Goal: Task Accomplishment & Management: Use online tool/utility

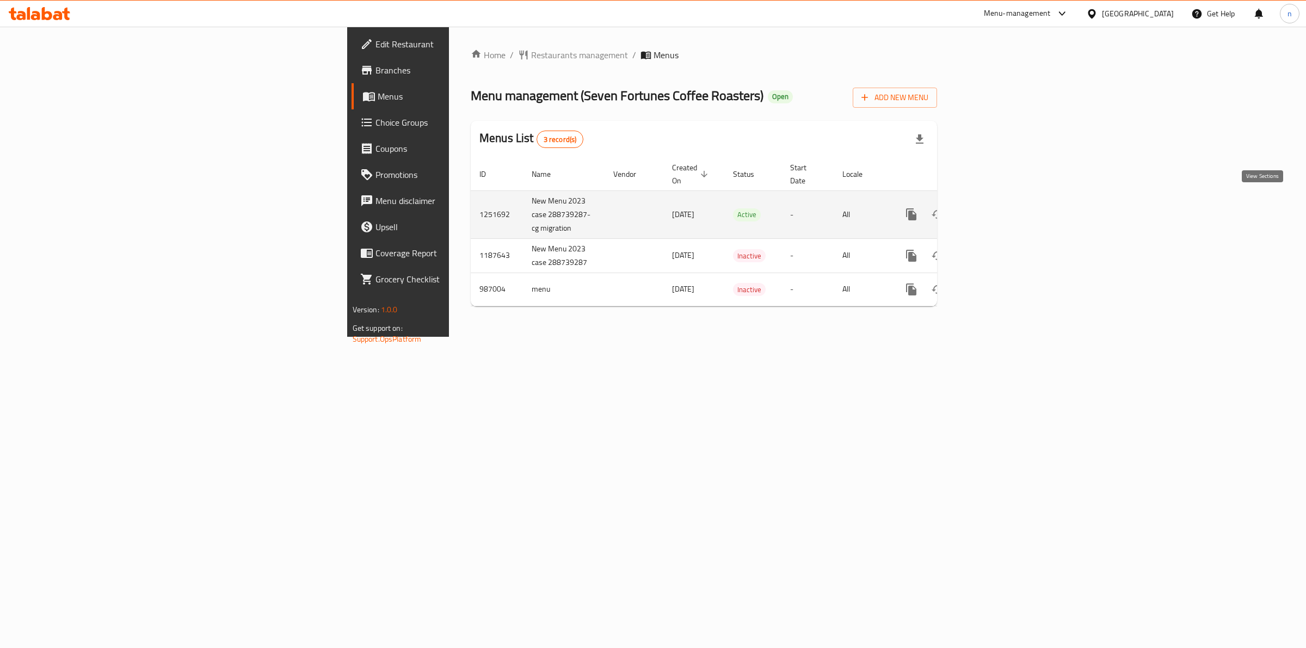
click at [996, 208] on icon "enhanced table" at bounding box center [989, 214] width 13 height 13
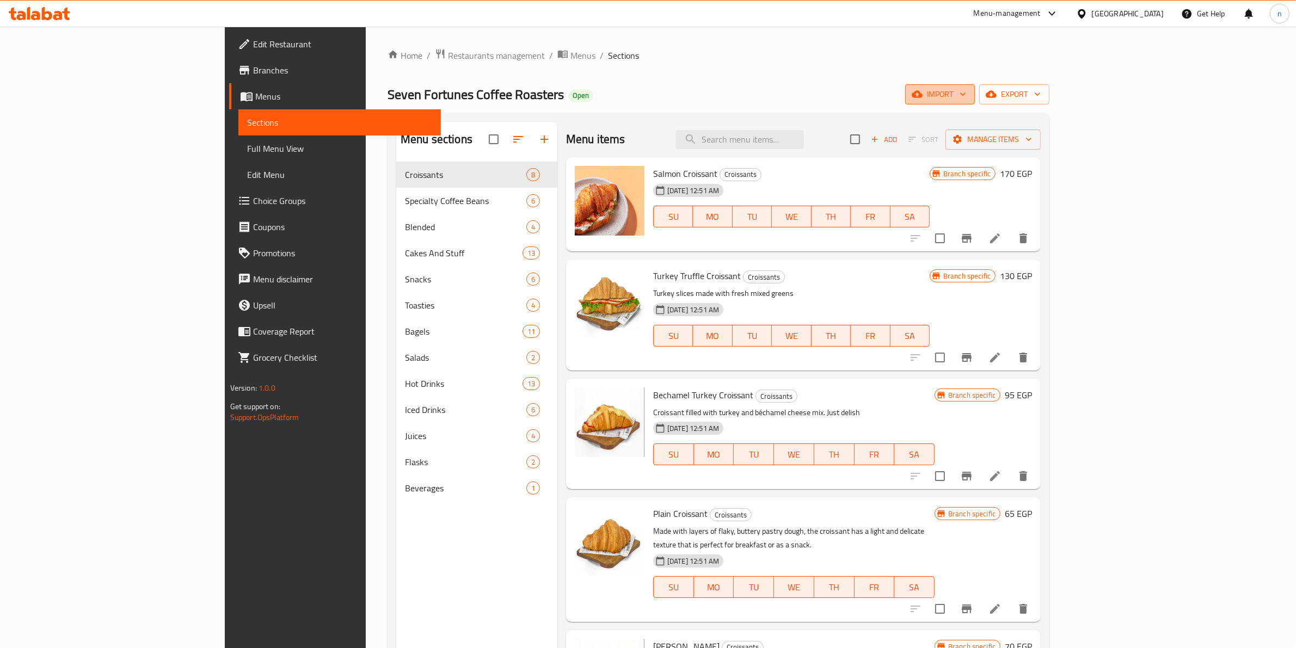
click at [966, 99] on span "import" at bounding box center [940, 95] width 52 height 14
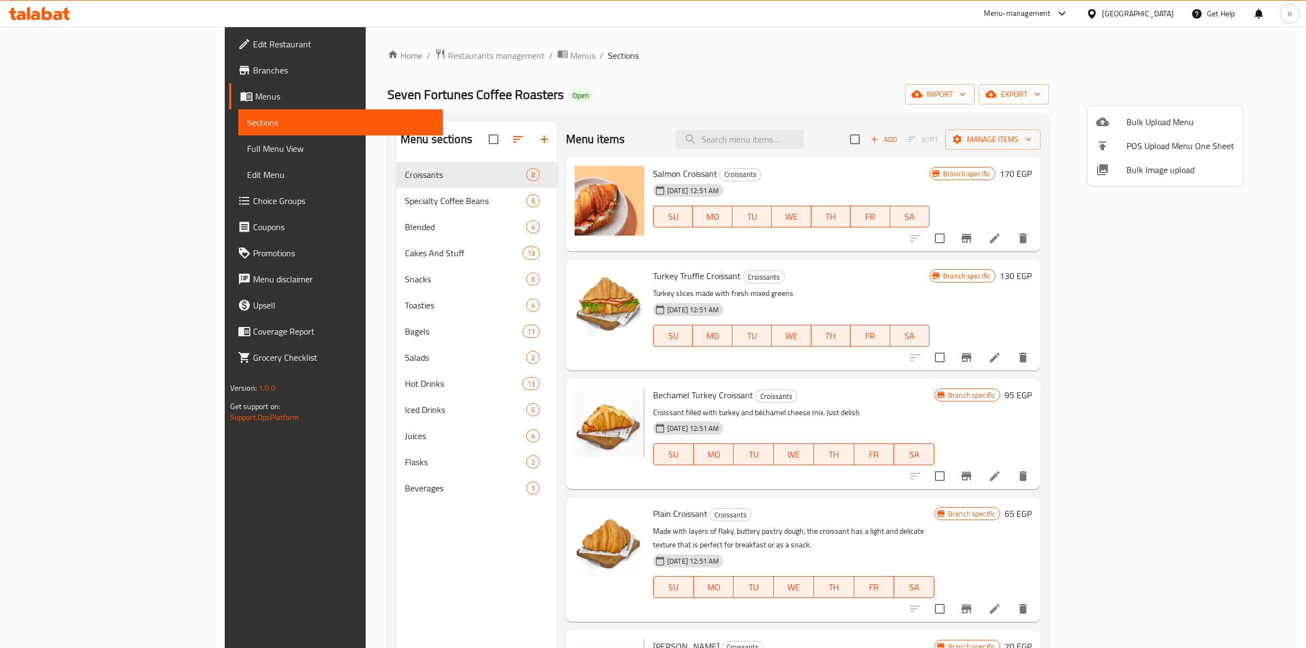
click at [1282, 121] on div at bounding box center [653, 324] width 1306 height 648
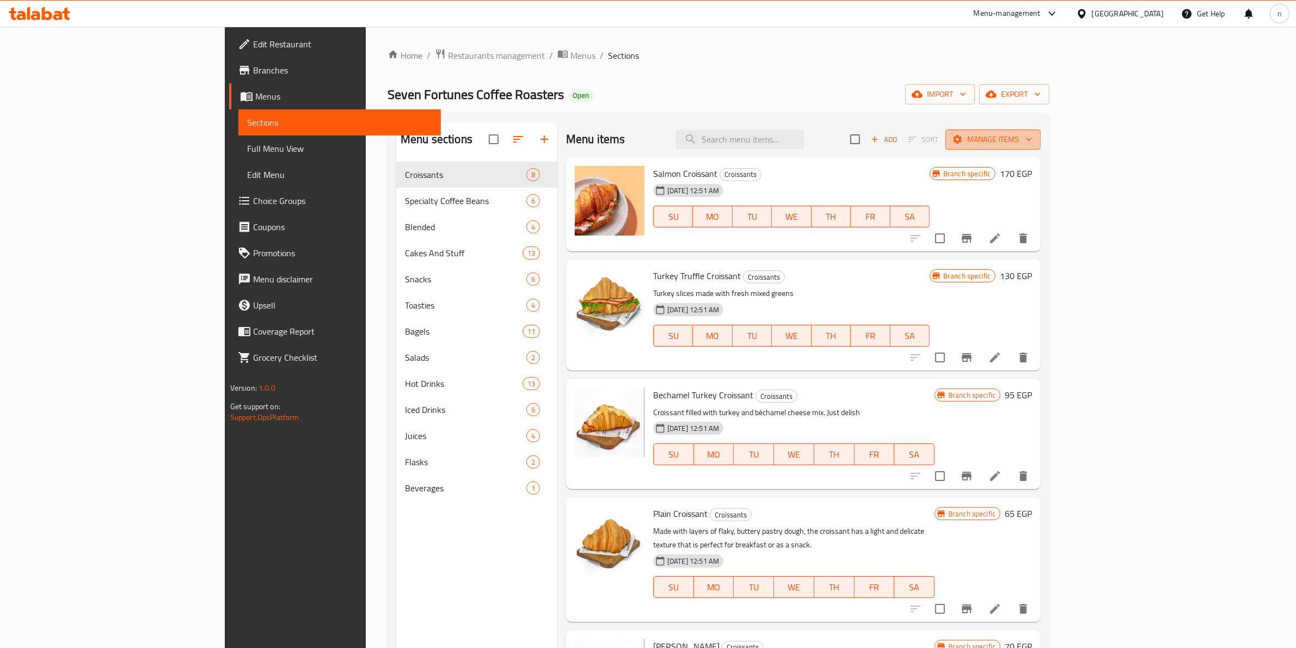
click at [1032, 145] on span "Manage items" at bounding box center [993, 140] width 78 height 14
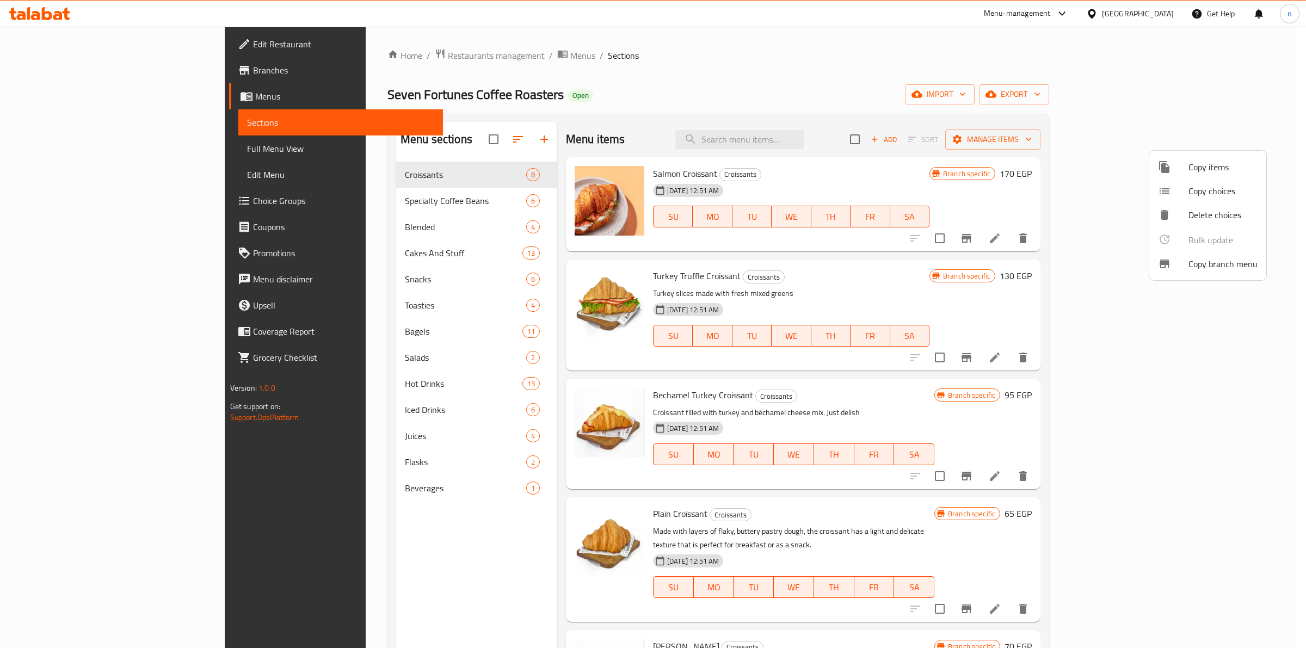
click at [1219, 262] on span "Copy branch menu" at bounding box center [1223, 263] width 69 height 13
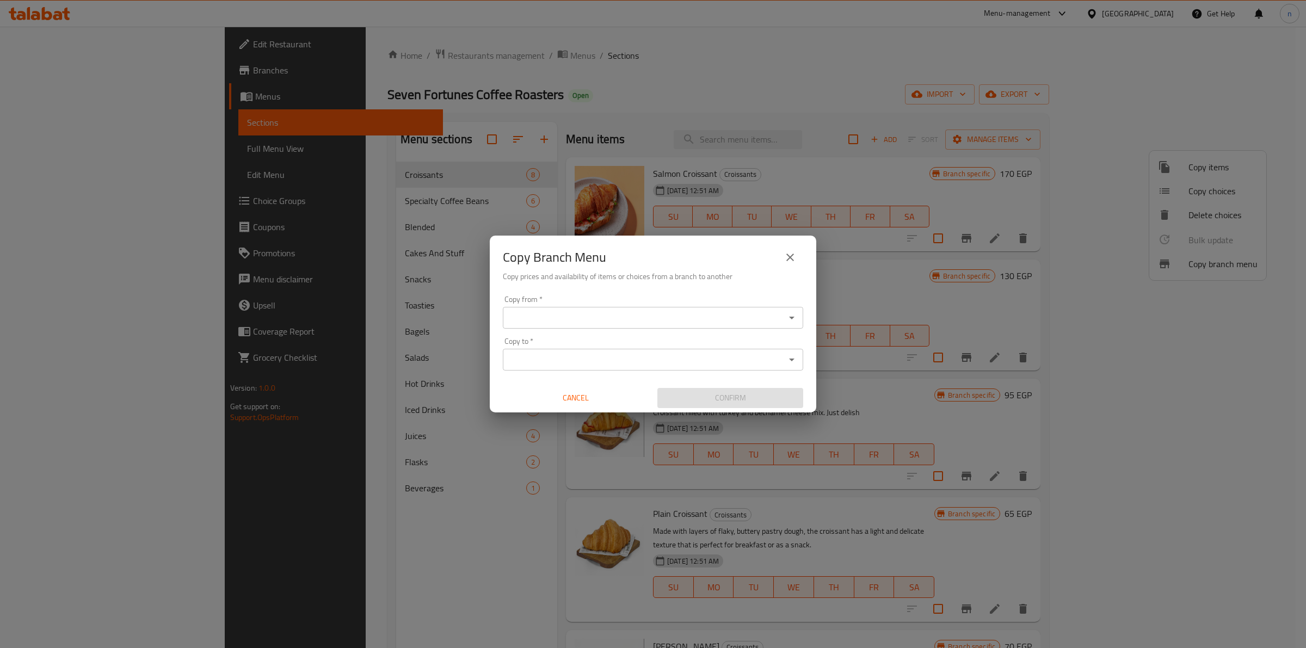
click at [570, 311] on input "Copy from   *" at bounding box center [644, 317] width 276 height 15
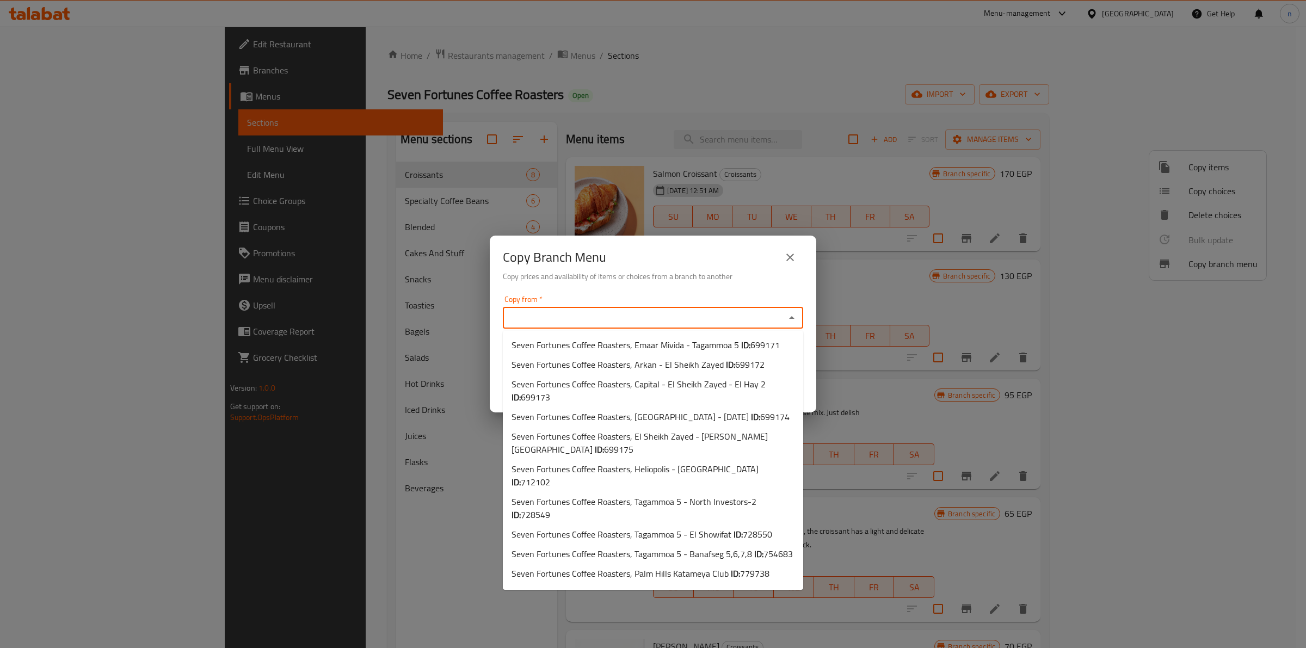
click at [734, 318] on input "Copy from   *" at bounding box center [644, 317] width 276 height 15
paste input "754683"
type input "754683"
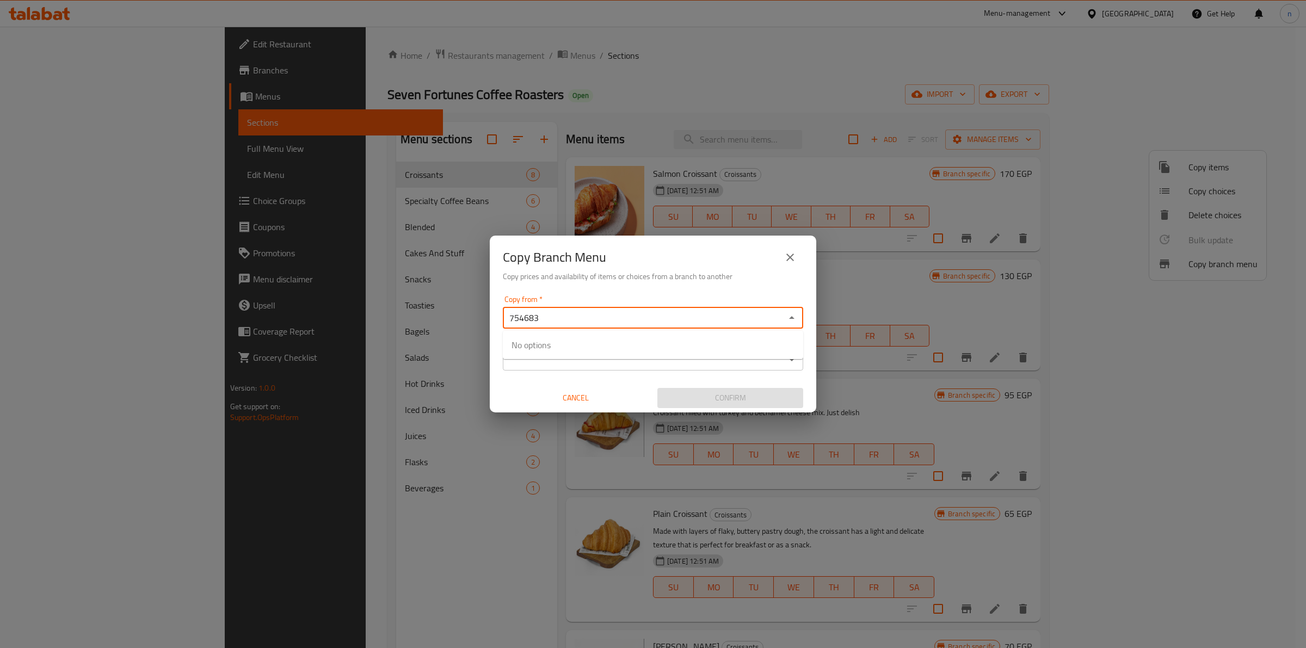
click at [663, 324] on input "754683" at bounding box center [644, 317] width 276 height 15
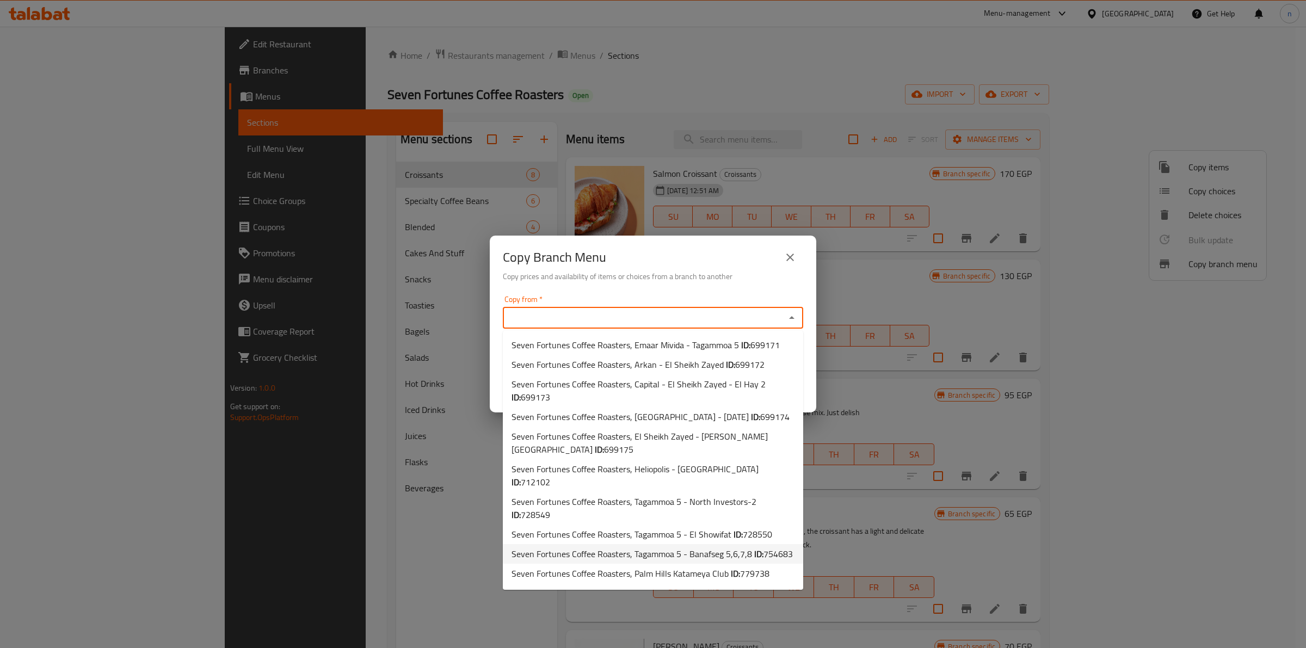
click at [694, 547] on span "Seven Fortunes Coffee Roasters, Tagammoa 5 - Banafseg 5,6,7,8 ID: 754683" at bounding box center [652, 553] width 281 height 13
type input "Seven Fortunes Coffee Roasters, Tagammoa 5 - Banafseg 5,6,7,8"
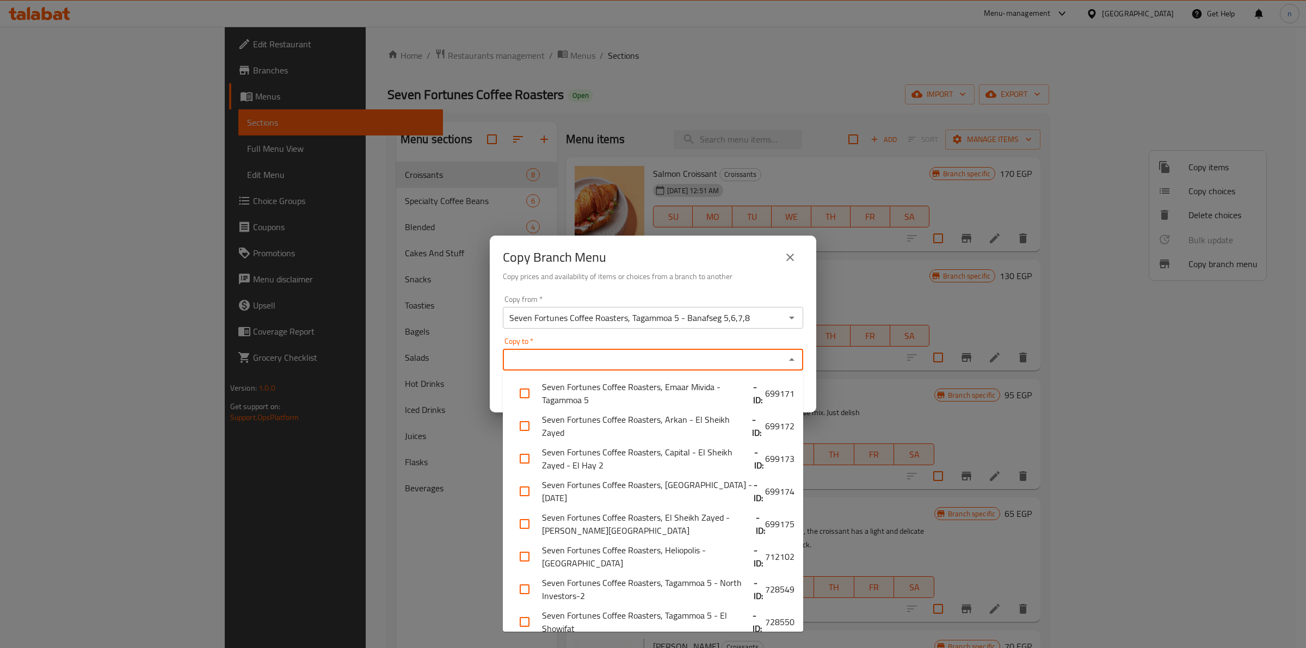
click at [610, 353] on input "Copy to   *" at bounding box center [644, 359] width 276 height 15
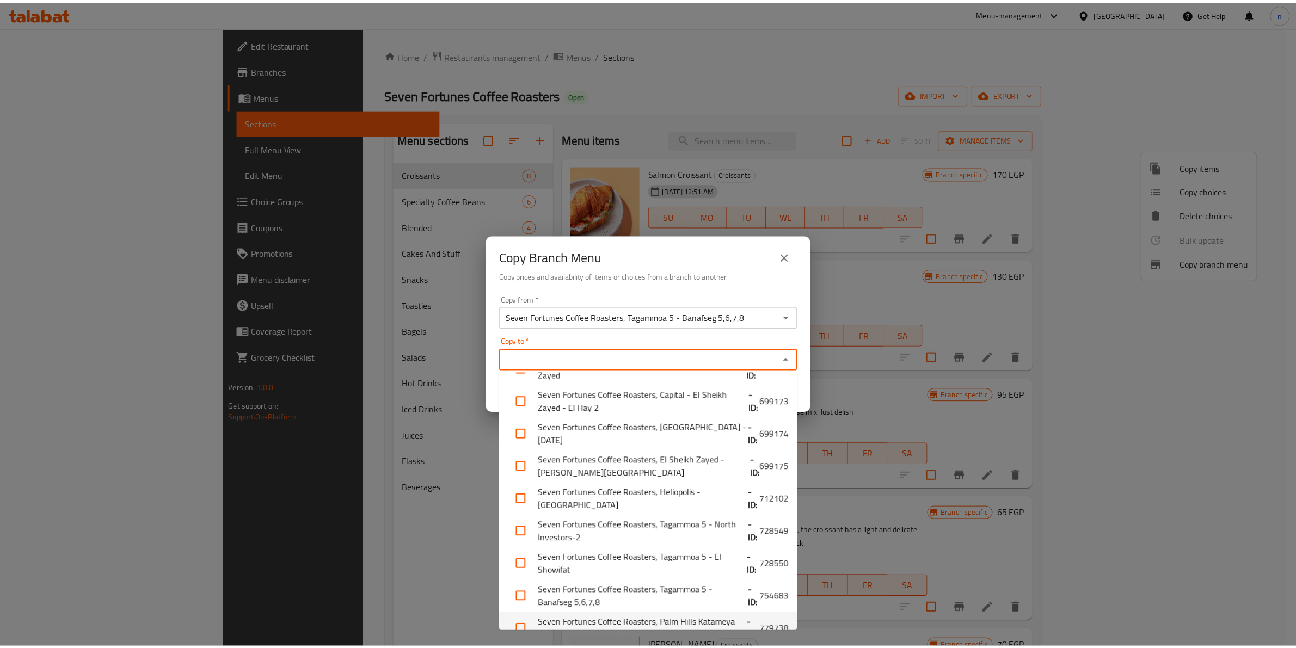
scroll to position [108, 0]
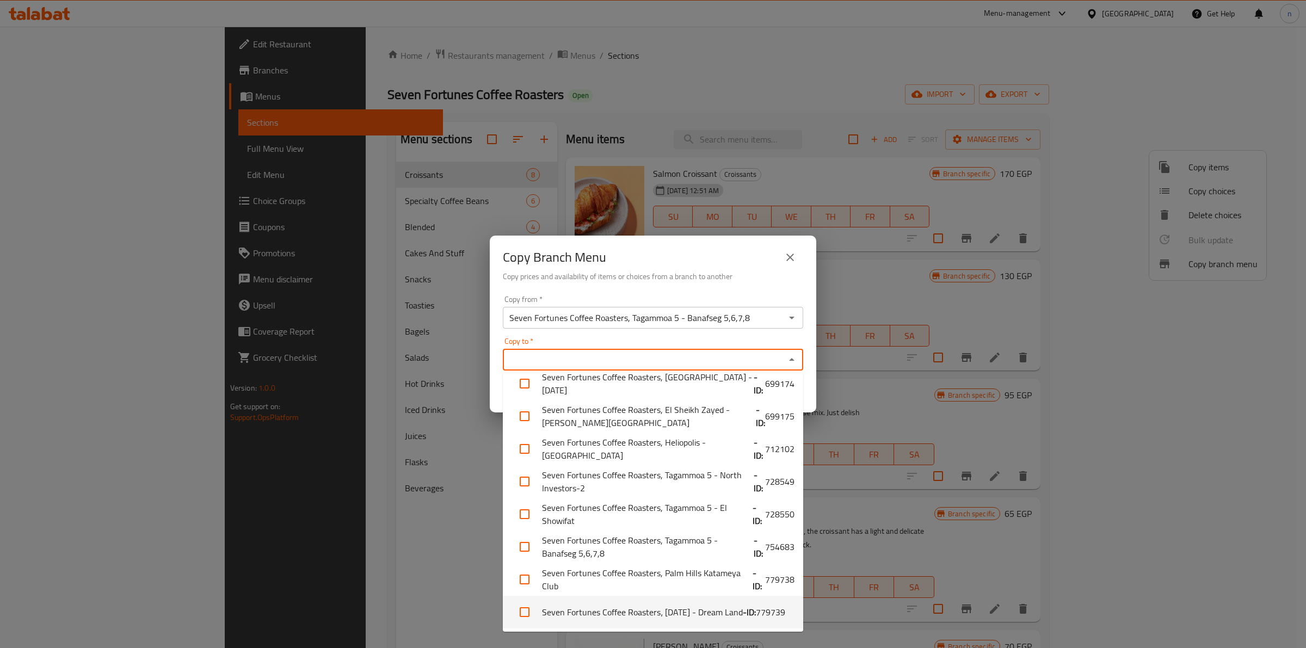
click at [648, 606] on li "Seven Fortunes Coffee Roasters، [DATE] - Dream Land - ID: 779739" at bounding box center [653, 612] width 300 height 33
checkbox input "true"
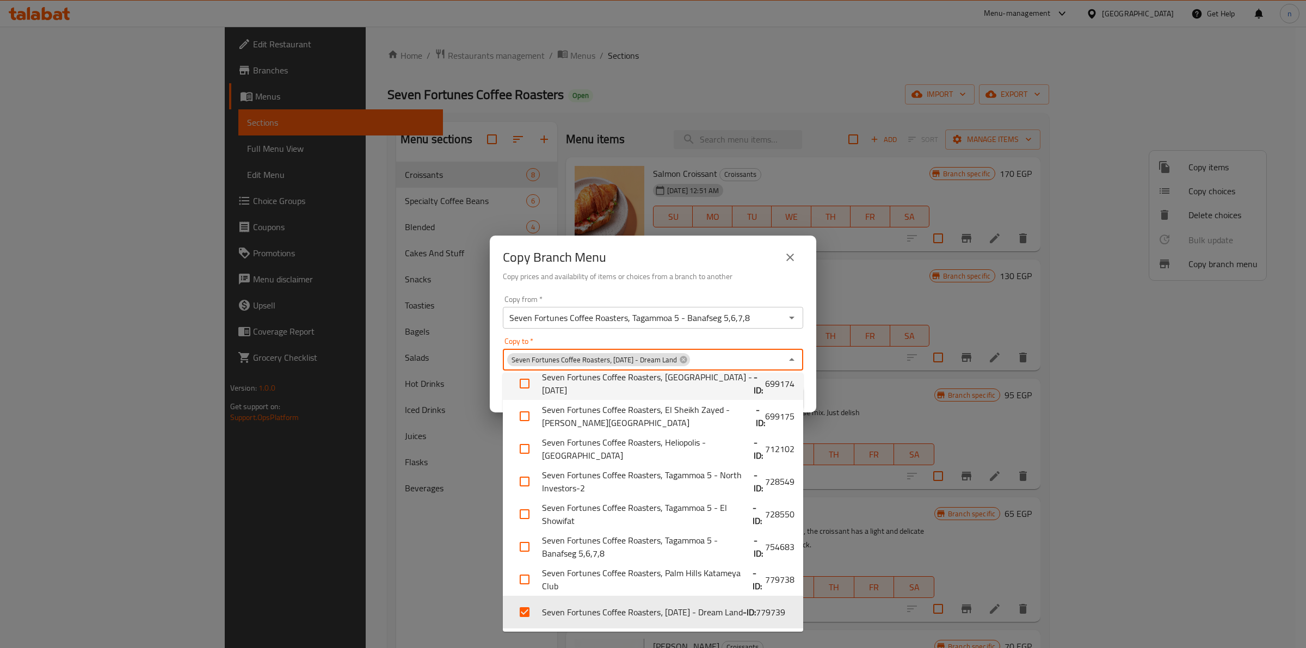
click at [734, 343] on div "Copy to   * Seven Fortunes Coffee Roasters، [DATE] - Dream Land Copy to *" at bounding box center [653, 353] width 300 height 33
click at [785, 344] on div "Copy to   * Seven Fortunes Coffee Roasters، [DATE] - Dream Land Copy to *" at bounding box center [653, 353] width 300 height 33
click at [698, 331] on div "Copy from   * Seven Fortunes Coffee Roasters, Tagammoa 5 - Banafseg 5,6,7,8 Cop…" at bounding box center [653, 351] width 327 height 121
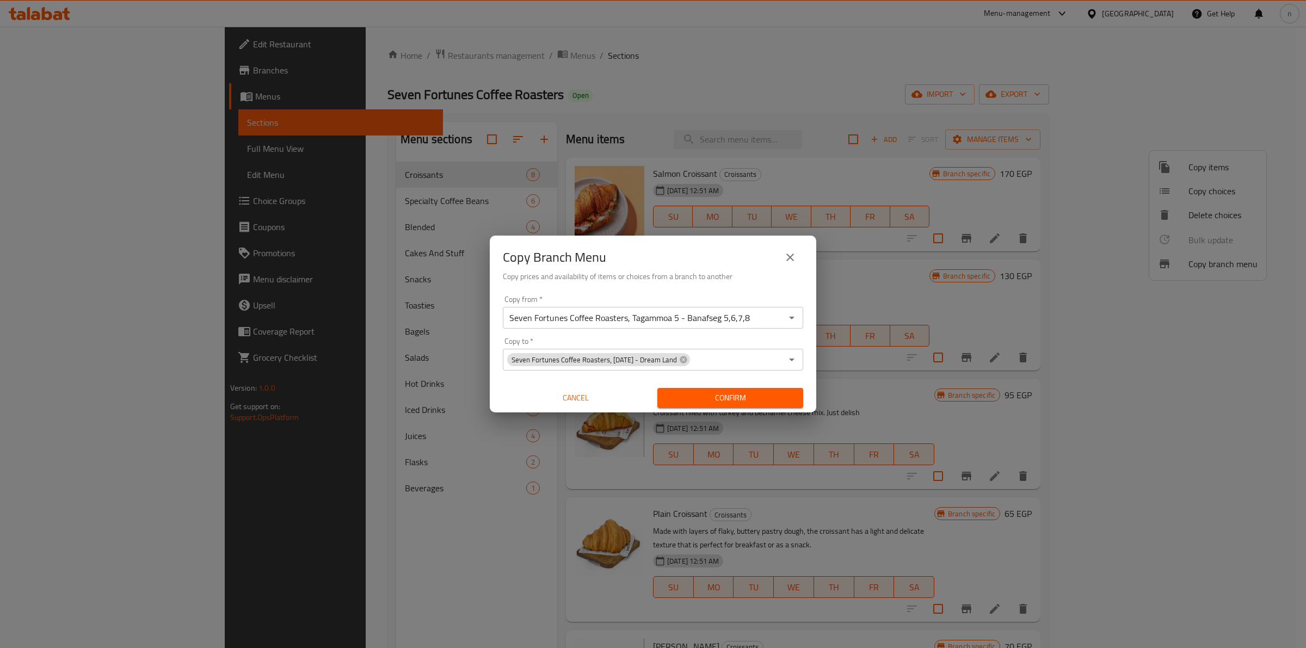
click at [740, 396] on span "Confirm" at bounding box center [730, 398] width 128 height 14
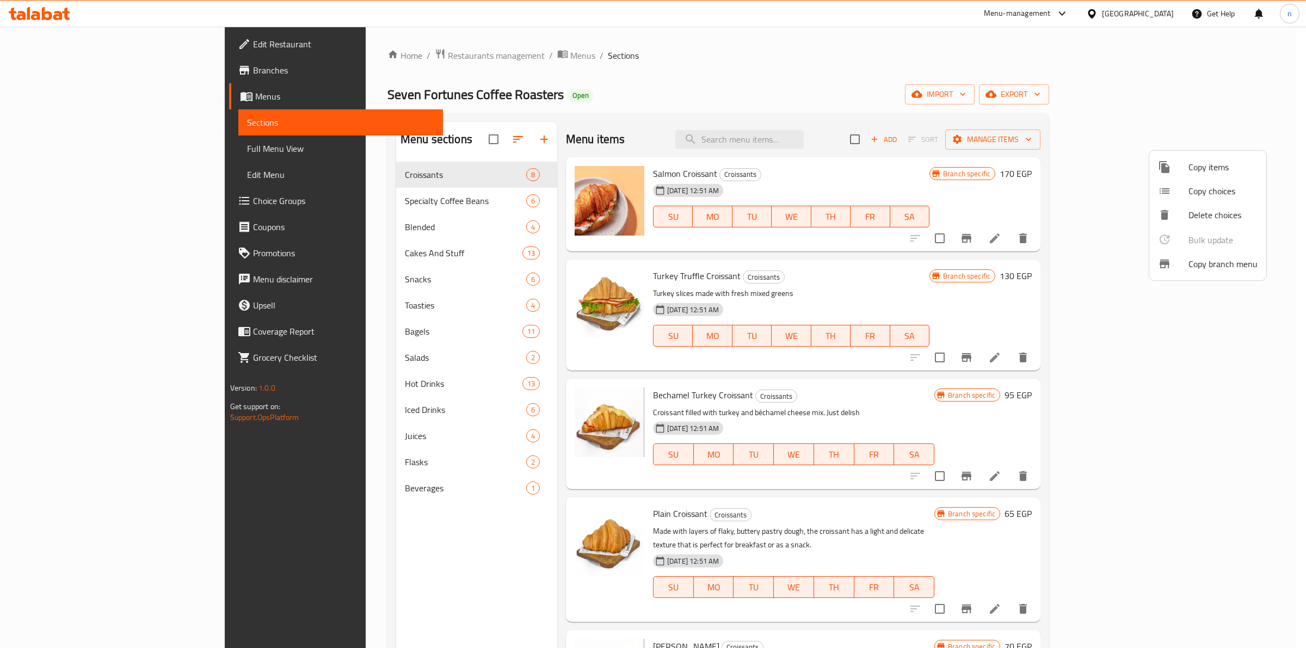
click at [967, 70] on div at bounding box center [653, 324] width 1306 height 648
